Goal: Task Accomplishment & Management: Manage account settings

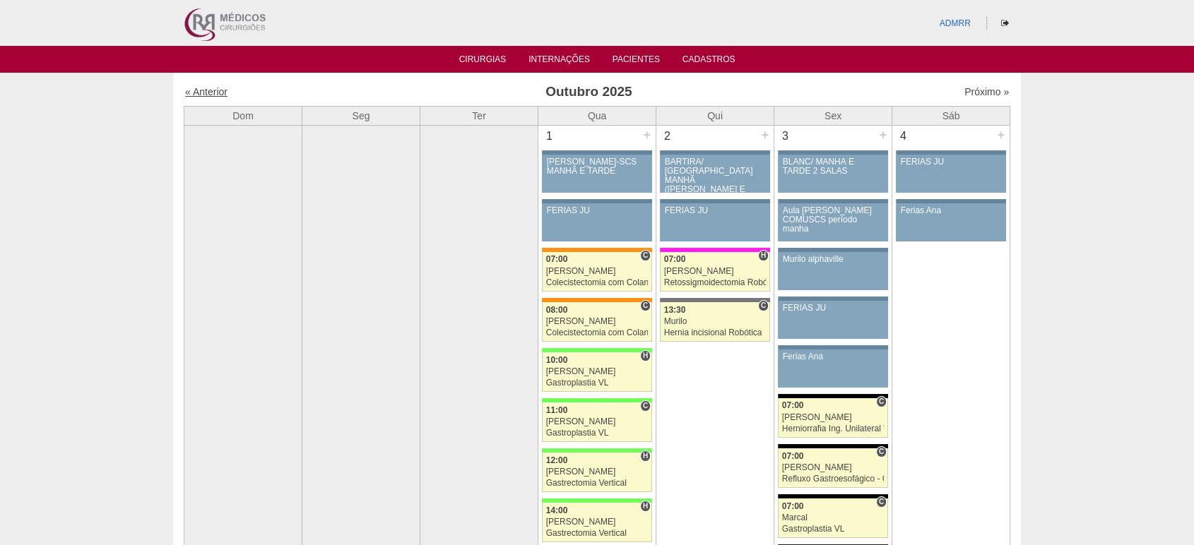
click at [211, 90] on link "« Anterior" at bounding box center [206, 91] width 42 height 11
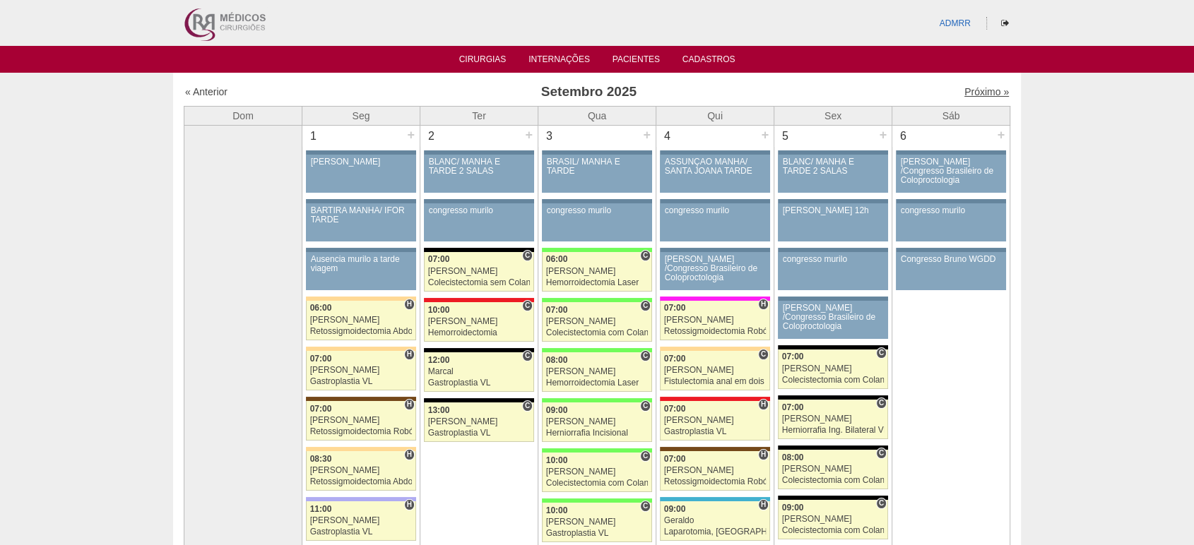
click at [976, 94] on link "Próximo »" at bounding box center [986, 91] width 45 height 11
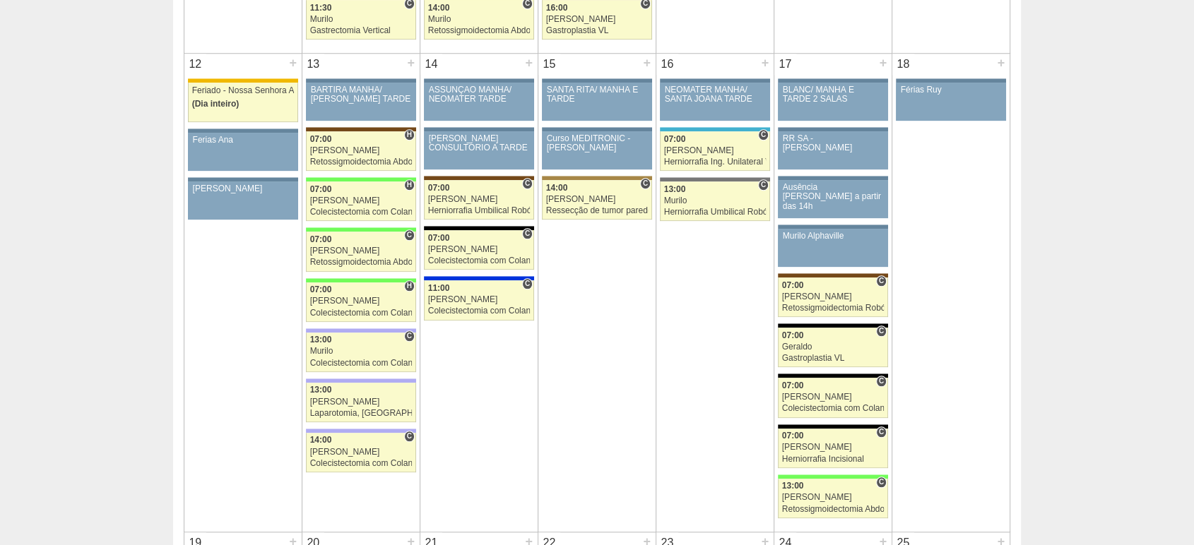
scroll to position [1255, 0]
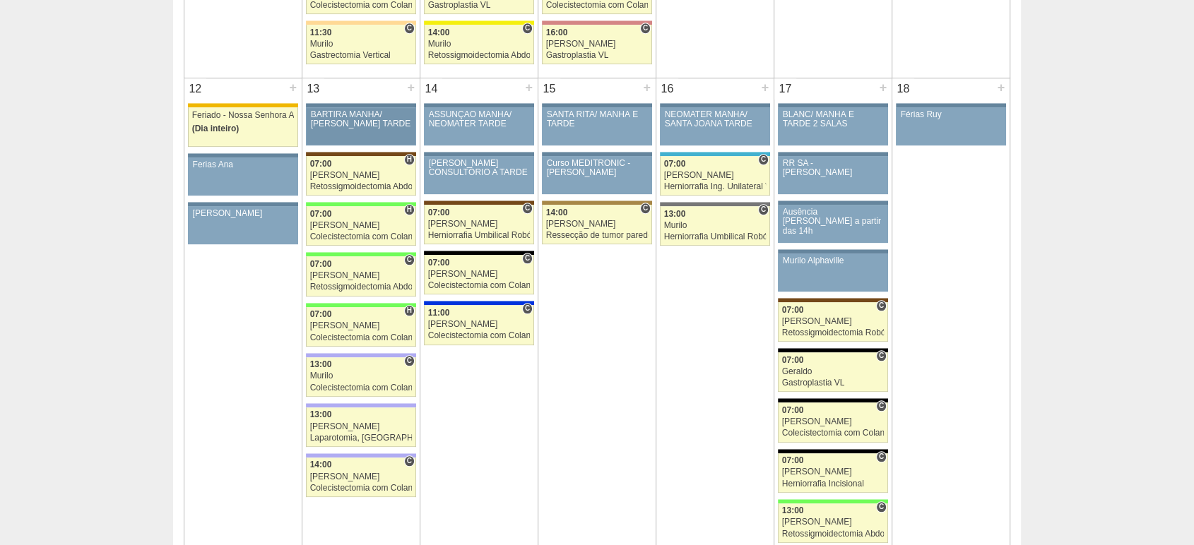
click at [352, 123] on div "BARTIRA MANHÃ/ [PERSON_NAME] TARDE" at bounding box center [361, 119] width 101 height 18
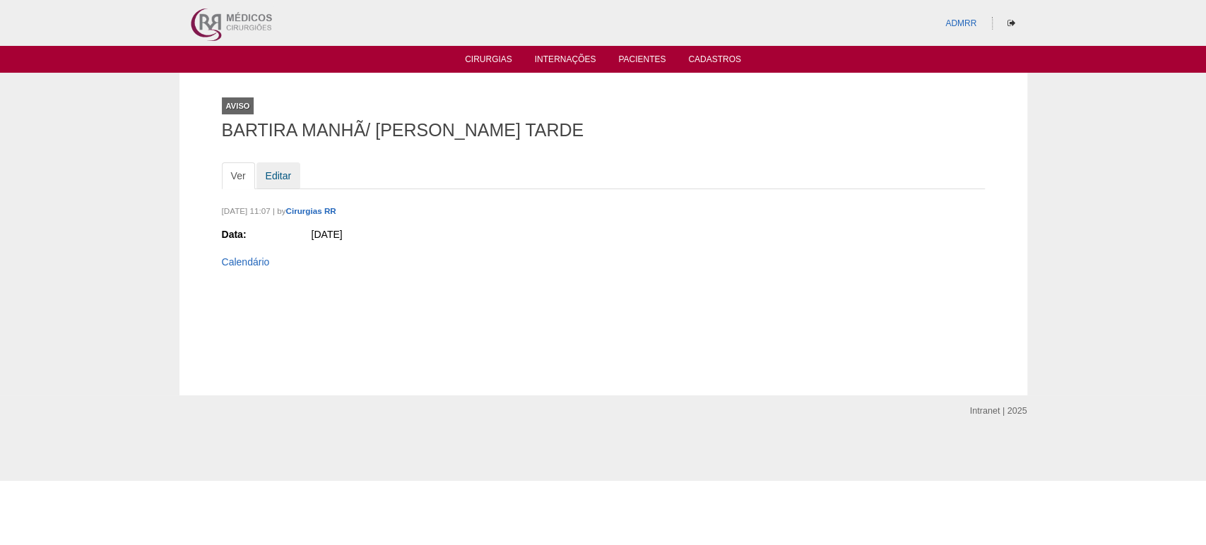
click at [269, 179] on link "Editar" at bounding box center [278, 175] width 45 height 27
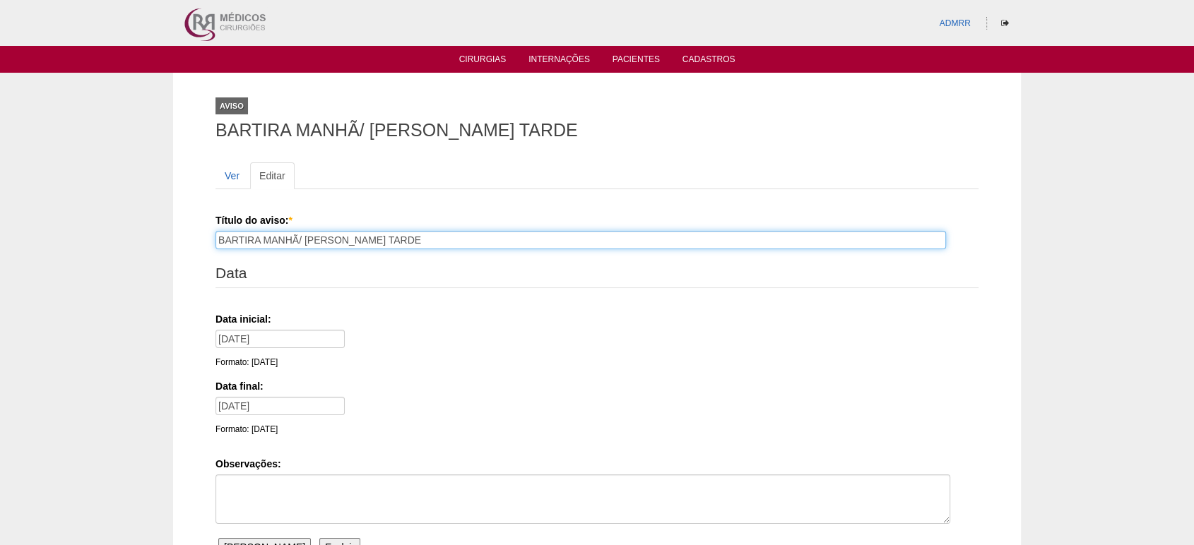
drag, startPoint x: 256, startPoint y: 239, endPoint x: 0, endPoint y: 247, distance: 255.8
click at [0, 247] on div "Aviso BARTIRA MANHÃ/ CHRISTOVÃO TARDE Ver Editar Título do aviso: * BARTIRA MAN…" at bounding box center [597, 342] width 1194 height 538
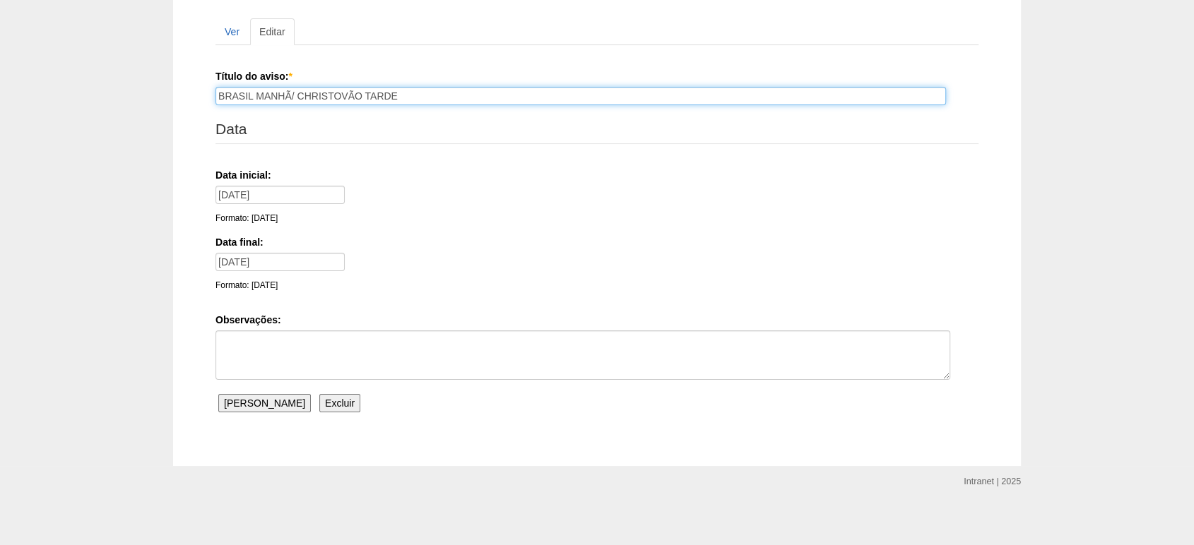
scroll to position [148, 0]
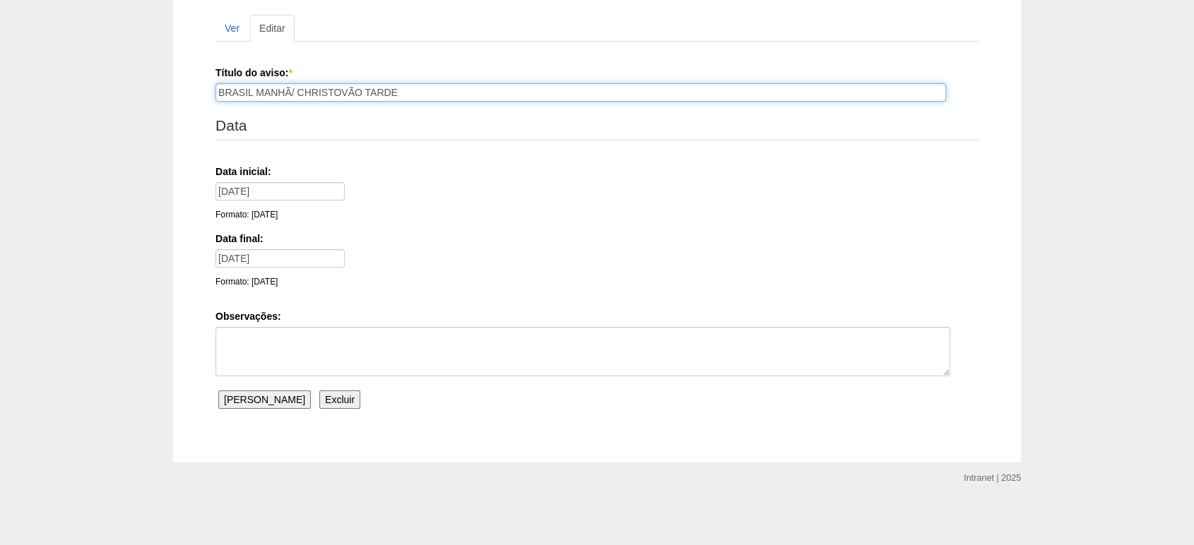
type input "BRASIL MANHÃ/ CHRISTOVÃO TARDE"
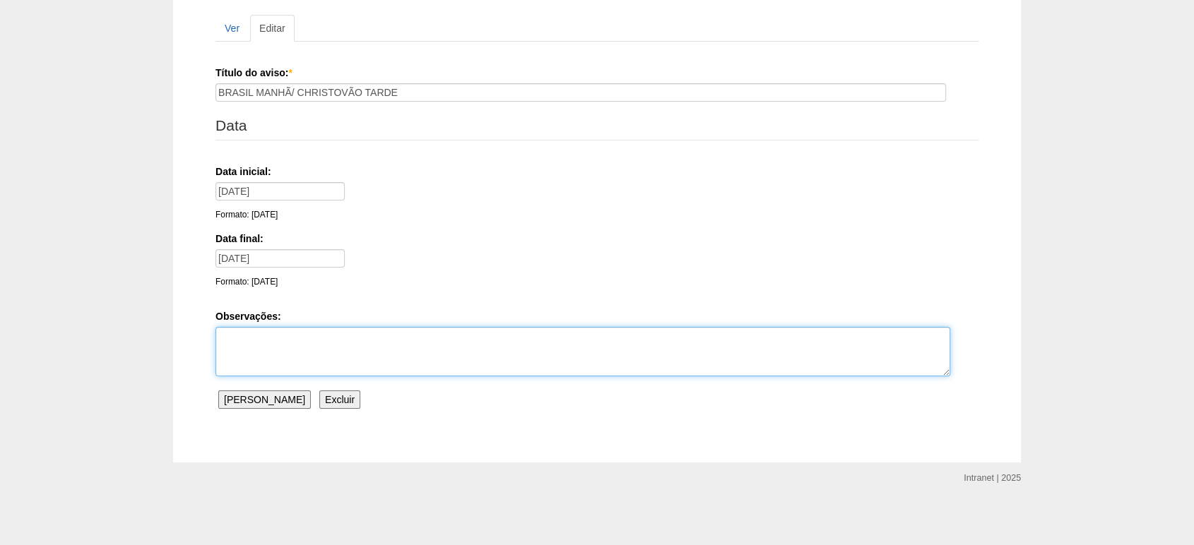
click at [253, 357] on textarea "Observações:" at bounding box center [582, 351] width 735 height 49
type textarea "ALTERADO PARA BRASIL EM 24/09 POR MICHELLE"
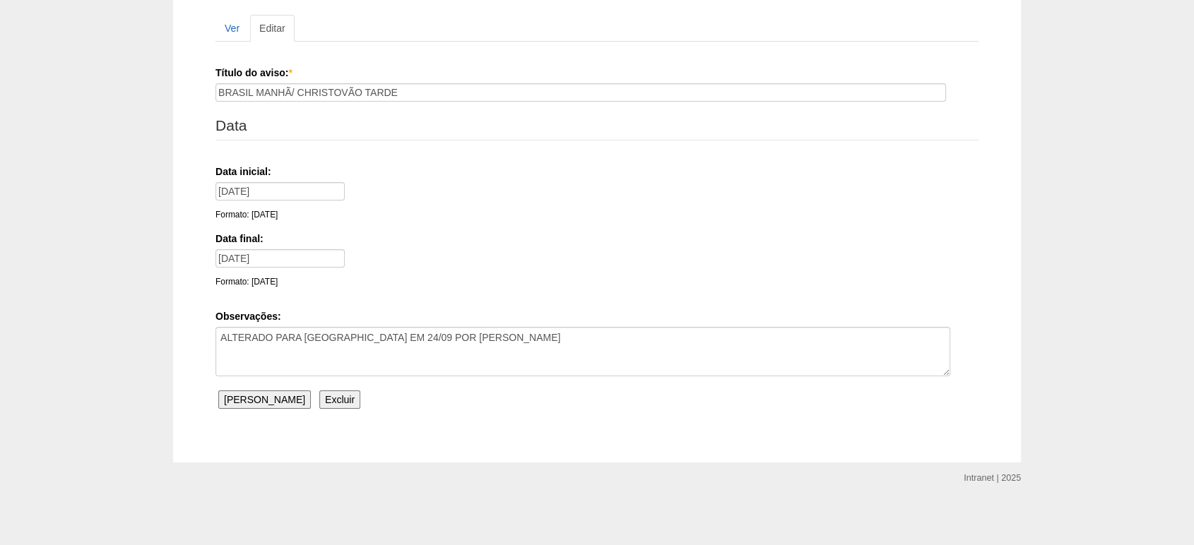
click at [242, 397] on input "Salvar Aviso" at bounding box center [264, 400] width 93 height 18
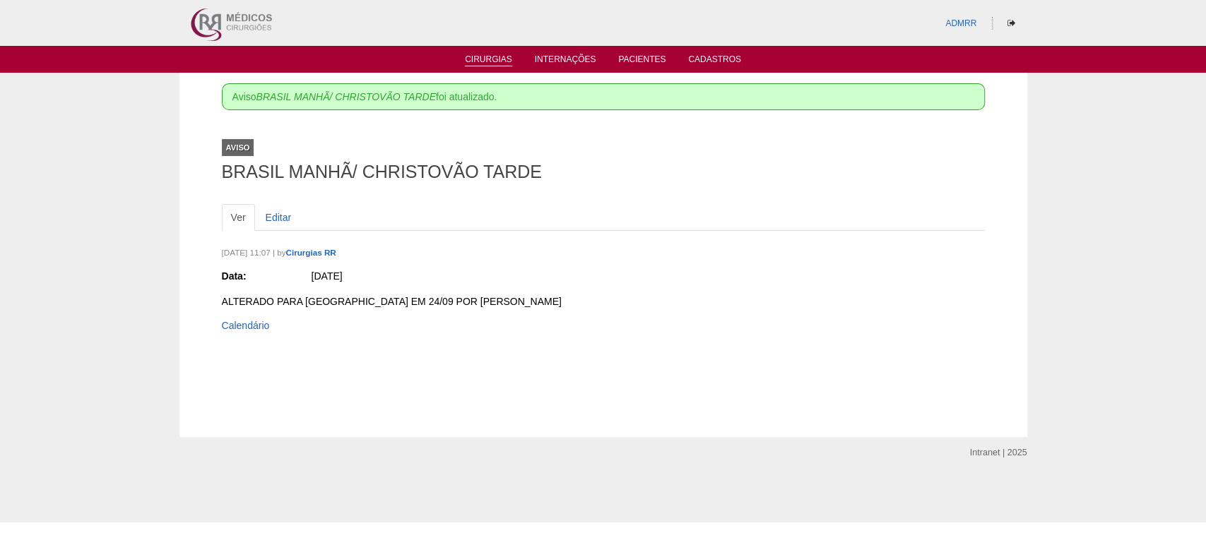
click at [492, 54] on link "Cirurgias" at bounding box center [488, 60] width 47 height 12
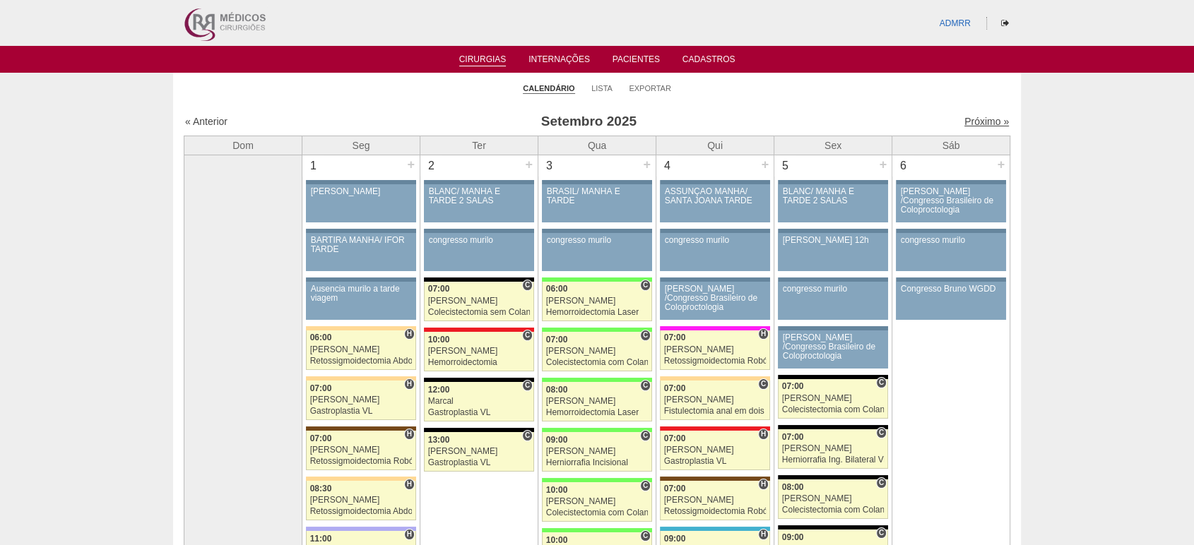
click at [976, 122] on link "Próximo »" at bounding box center [986, 121] width 45 height 11
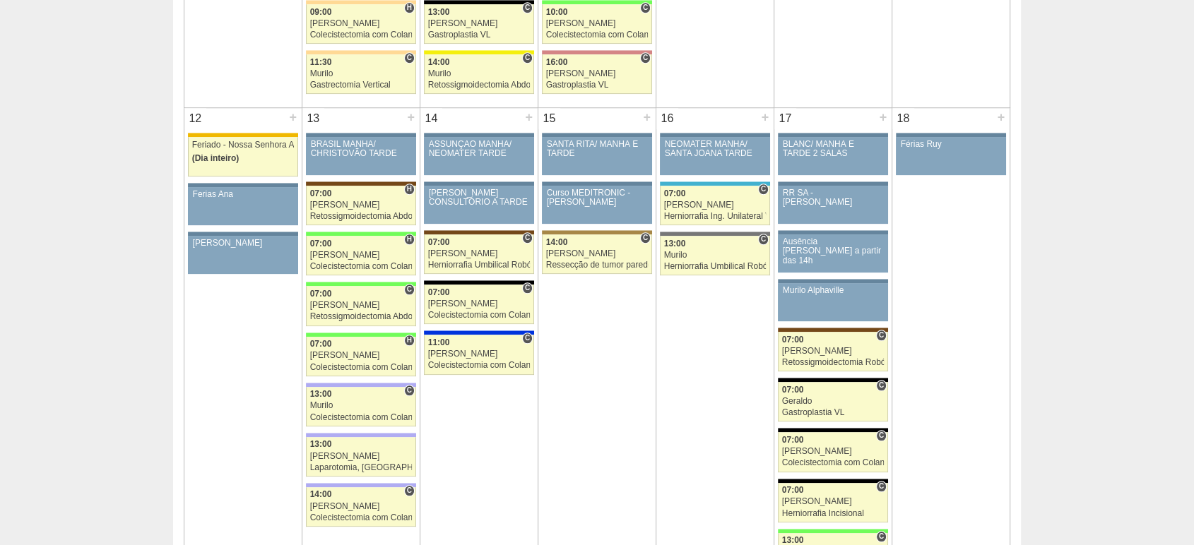
scroll to position [1255, 0]
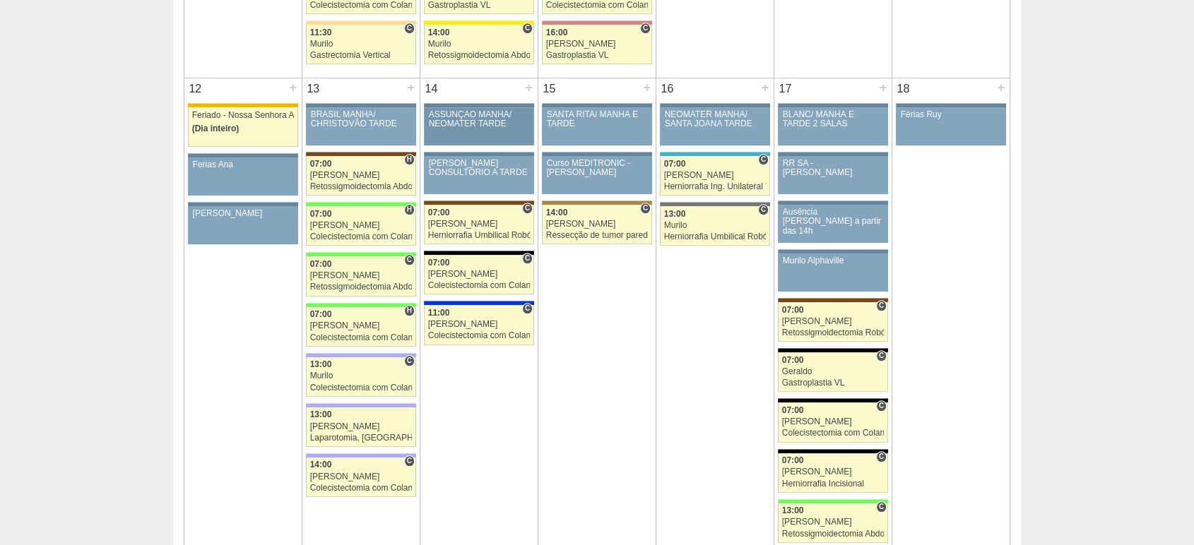
click at [463, 114] on div "ASSUNÇÃO MANHÃ/ NEOMATER TARDE" at bounding box center [479, 119] width 101 height 18
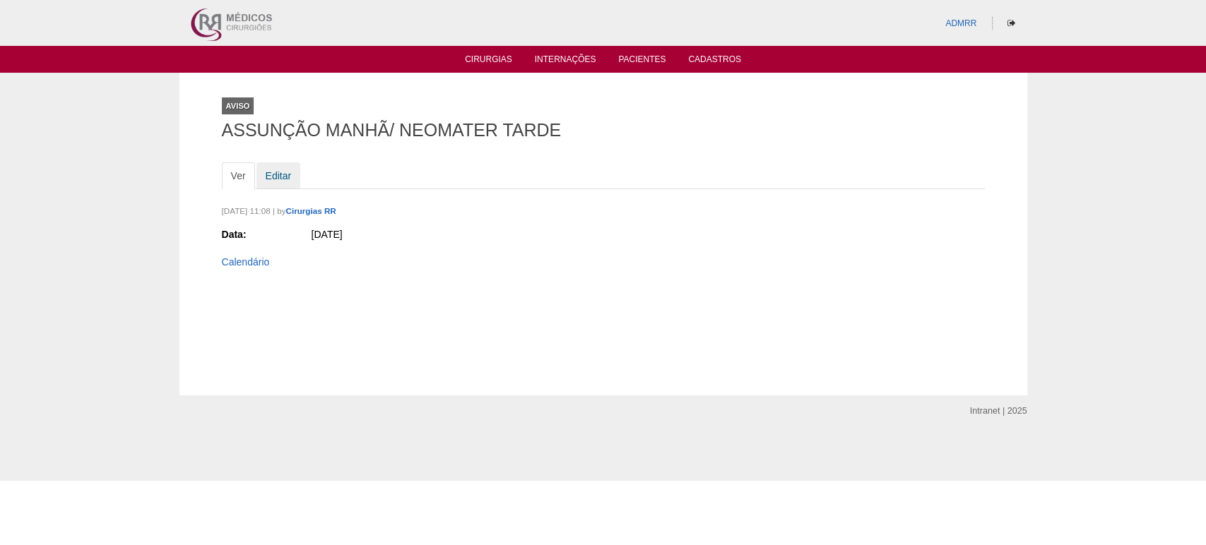
click at [285, 179] on link "Editar" at bounding box center [278, 175] width 45 height 27
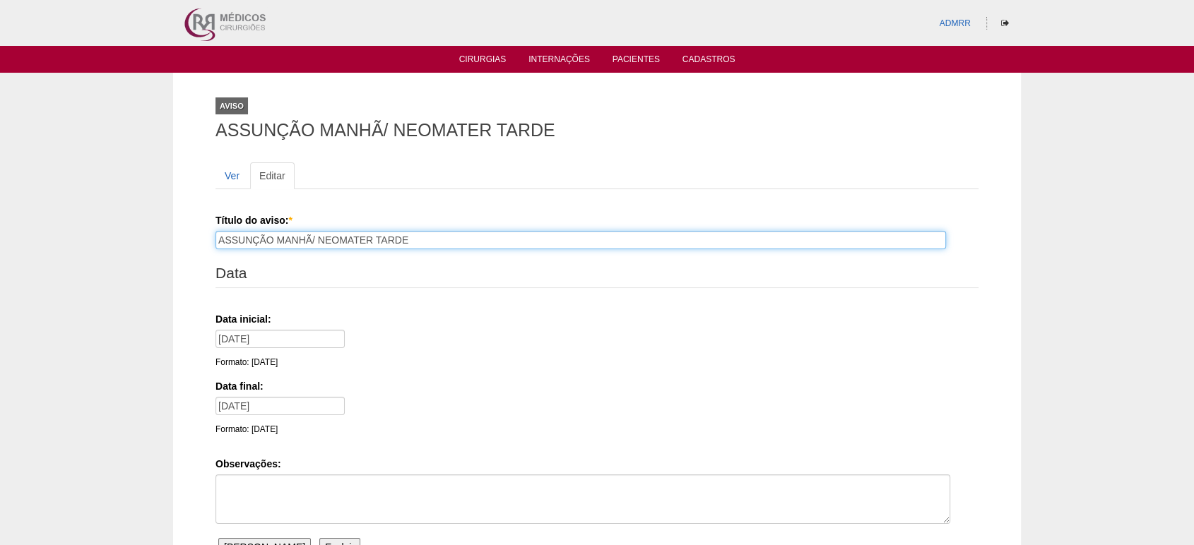
drag, startPoint x: 271, startPoint y: 232, endPoint x: 0, endPoint y: 234, distance: 271.3
click at [0, 234] on div "Aviso ASSUNÇÃO MANHÃ/ NEOMATER TARDE Ver Editar Título do aviso: * ASSUNÇÃO MAN…" at bounding box center [597, 342] width 1194 height 538
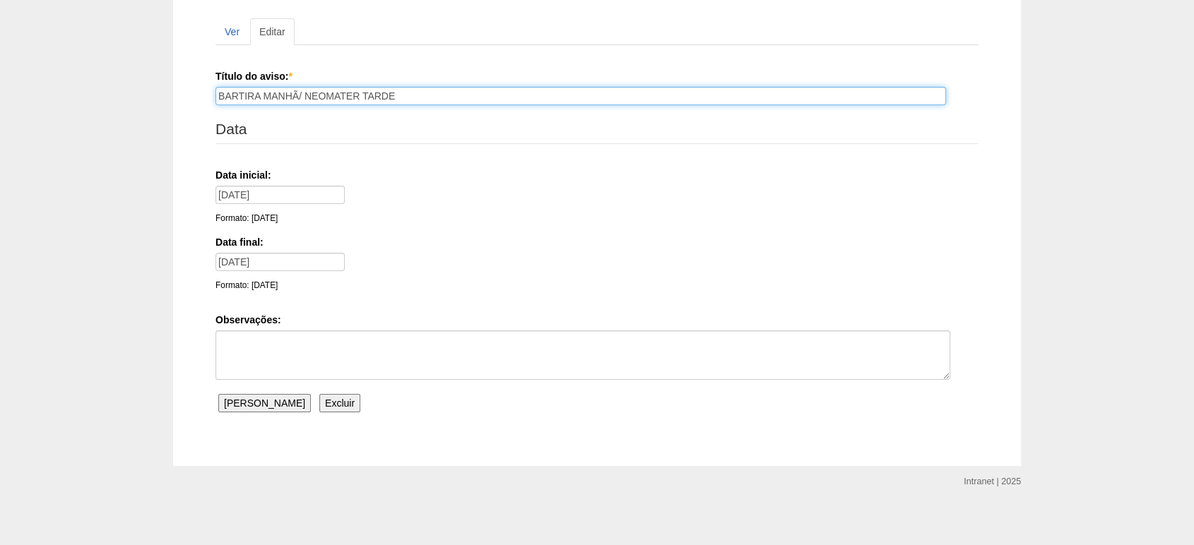
scroll to position [148, 0]
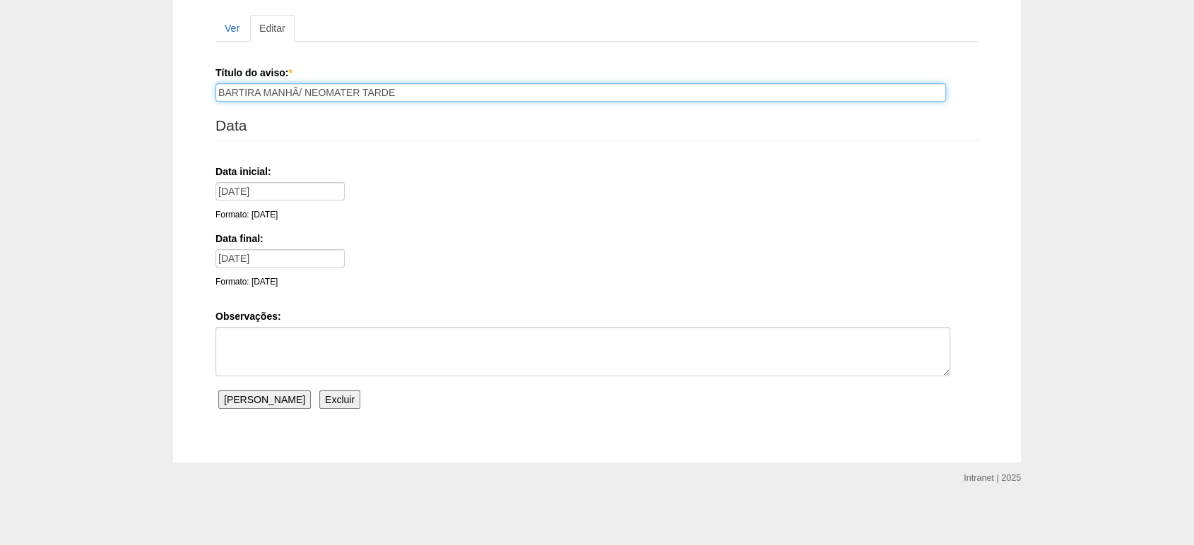
type input "BARTIRA MANHÃ/ NEOMATER TARDE"
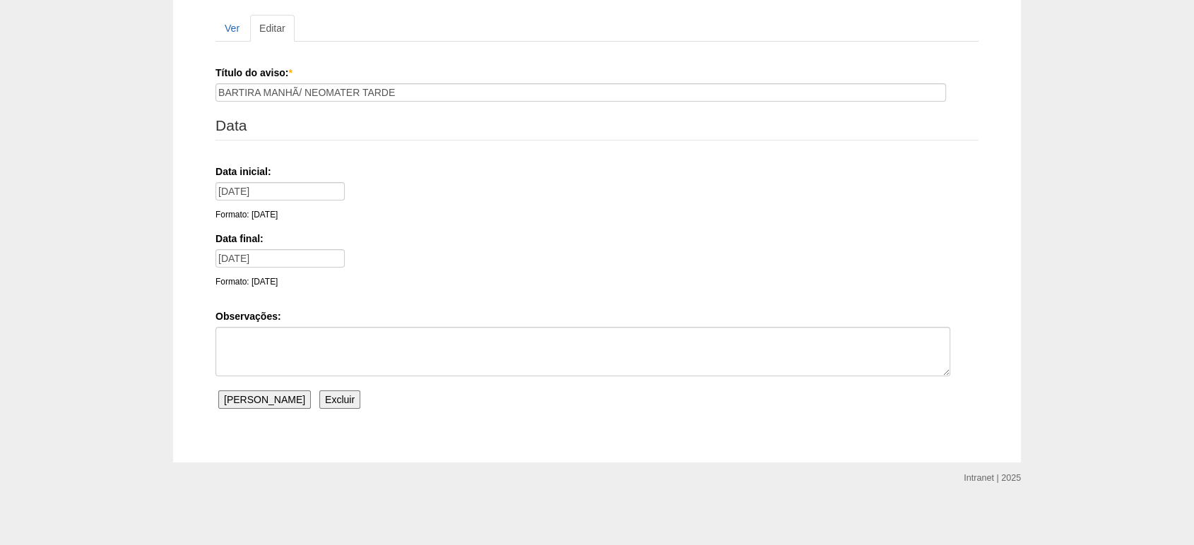
click at [248, 393] on input "Salvar Aviso" at bounding box center [264, 400] width 93 height 18
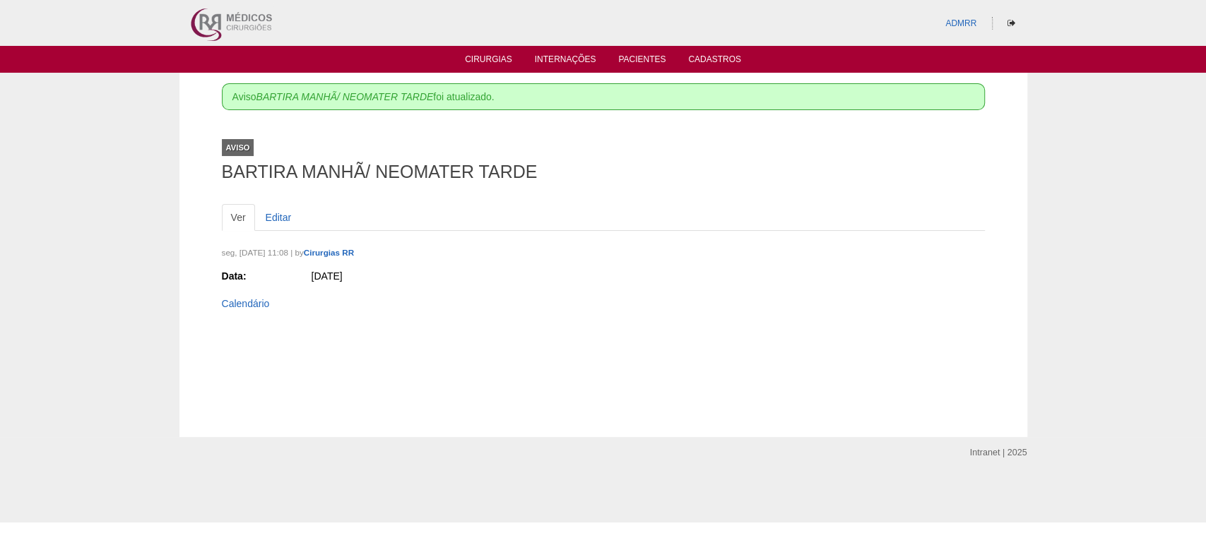
click at [484, 47] on ul "Cirurgias Internações Pacientes Cadastros" at bounding box center [603, 59] width 1206 height 27
click at [491, 58] on link "Cirurgias" at bounding box center [488, 60] width 47 height 12
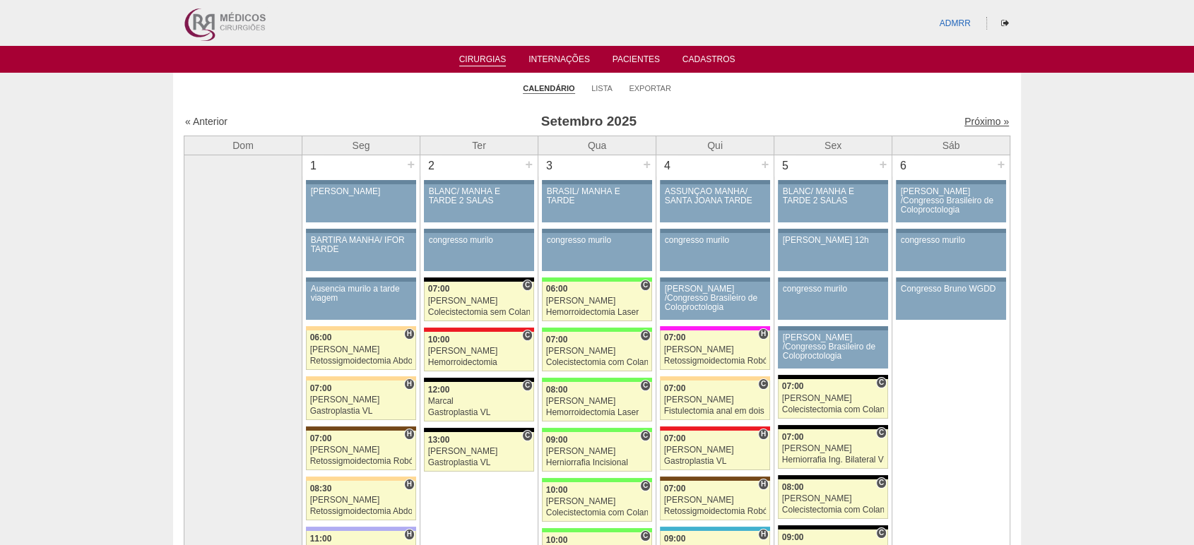
click at [970, 121] on link "Próximo »" at bounding box center [986, 121] width 45 height 11
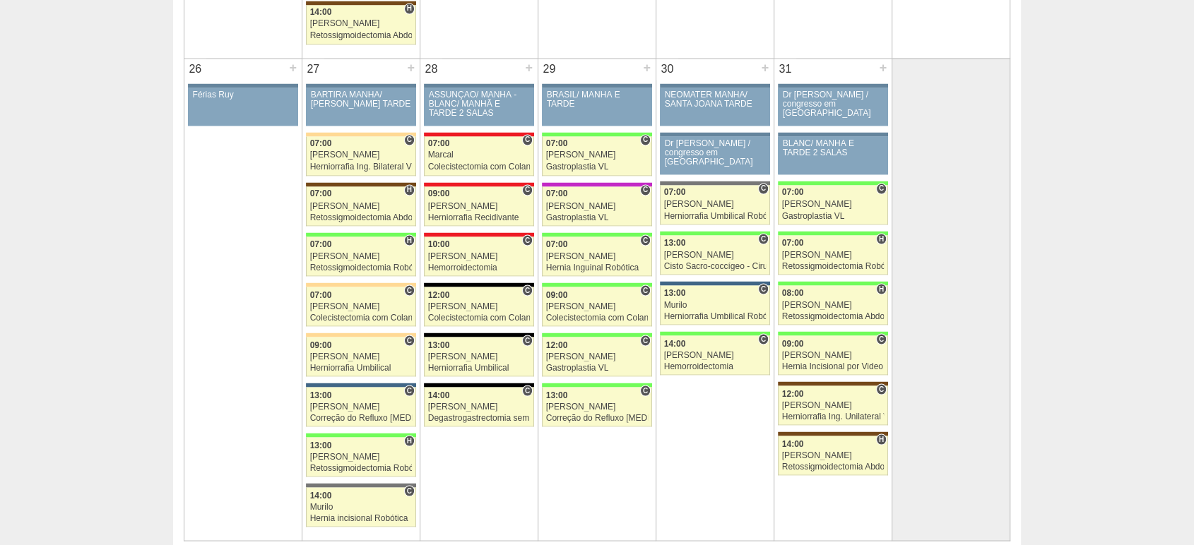
scroll to position [2480, 0]
